Goal: Communication & Community: Answer question/provide support

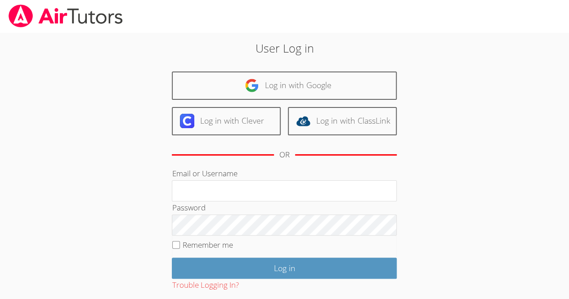
click at [174, 90] on link "Log in with Google" at bounding box center [284, 86] width 225 height 28
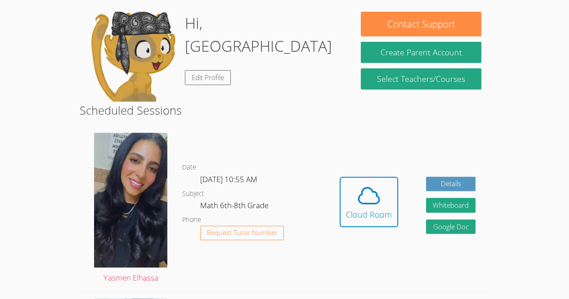
scroll to position [135, 0]
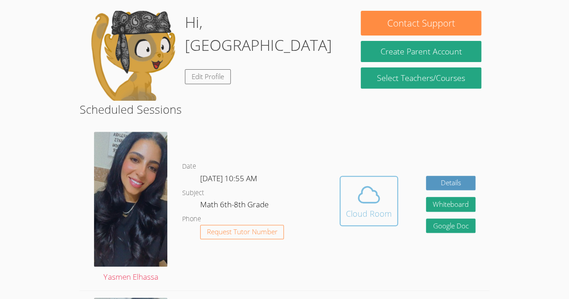
click at [373, 201] on icon at bounding box center [368, 194] width 25 height 25
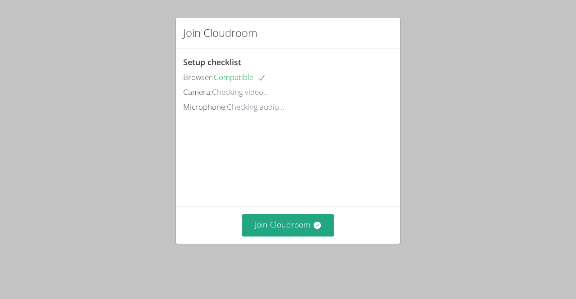
click at [472, 148] on div "Join Cloudroom Setup checklist Browser: Compatible Camera: Checking video... Mi…" at bounding box center [288, 149] width 576 height 299
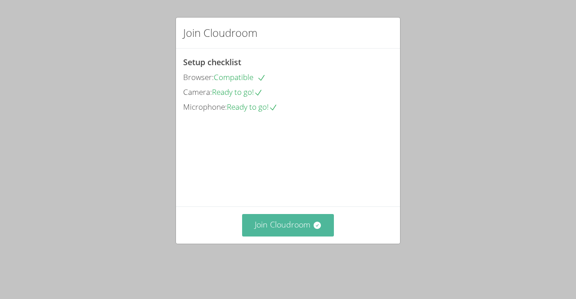
click at [313, 229] on icon at bounding box center [316, 225] width 7 height 7
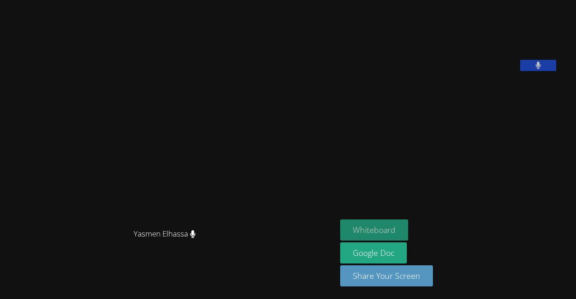
click at [404, 229] on button "Whiteboard" at bounding box center [374, 229] width 68 height 21
